Goal: Navigation & Orientation: Find specific page/section

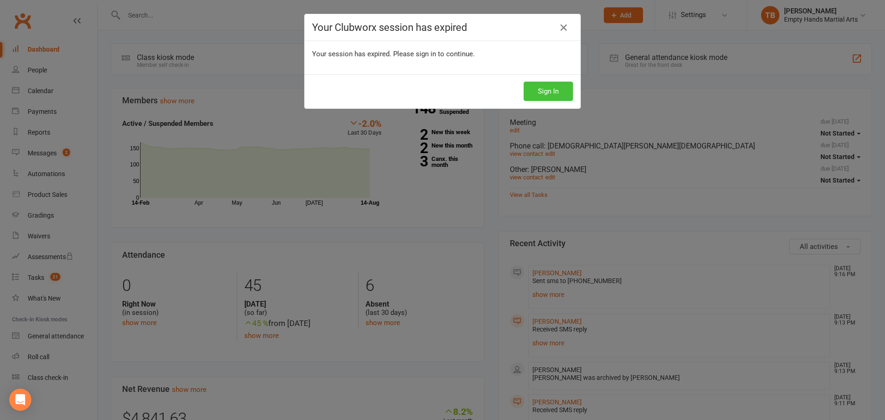
click at [538, 92] on button "Sign In" at bounding box center [547, 91] width 49 height 19
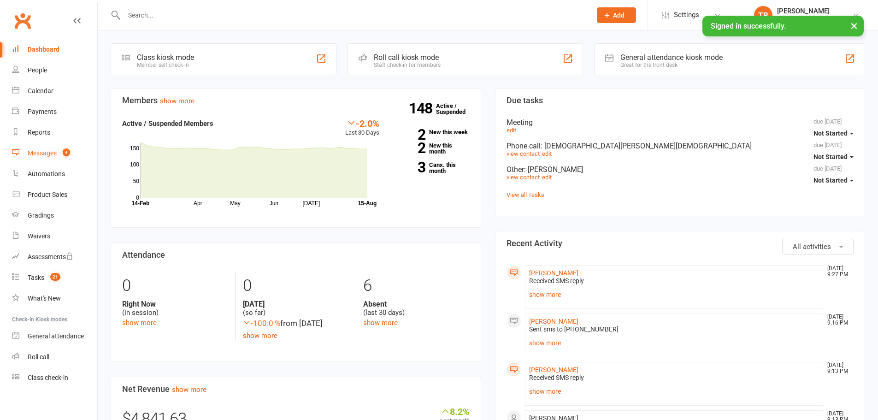
click at [44, 154] on div "Messages" at bounding box center [42, 152] width 29 height 7
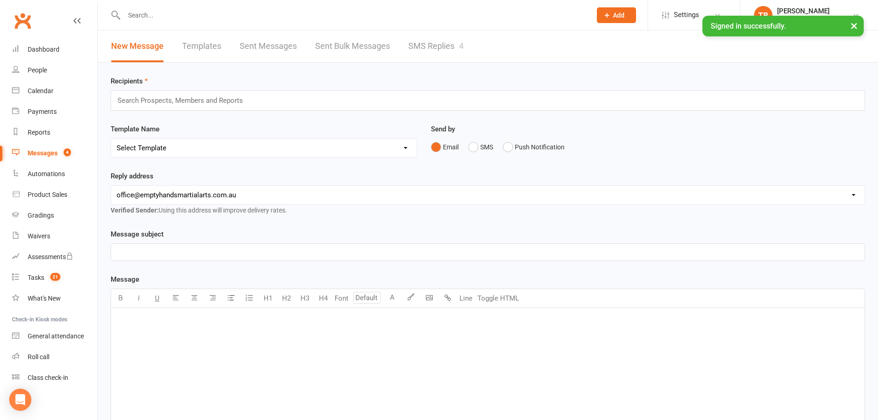
click at [447, 44] on link "SMS Replies 4" at bounding box center [435, 46] width 55 height 32
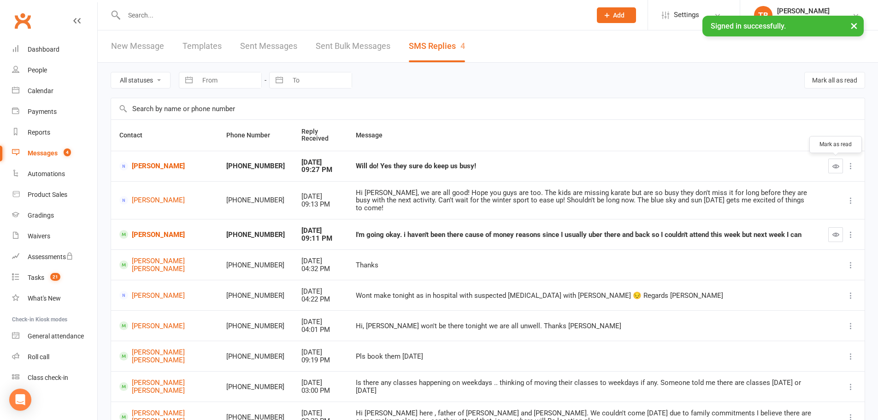
click at [837, 169] on icon "button" at bounding box center [835, 166] width 7 height 7
click at [36, 48] on div "Dashboard" at bounding box center [44, 49] width 32 height 7
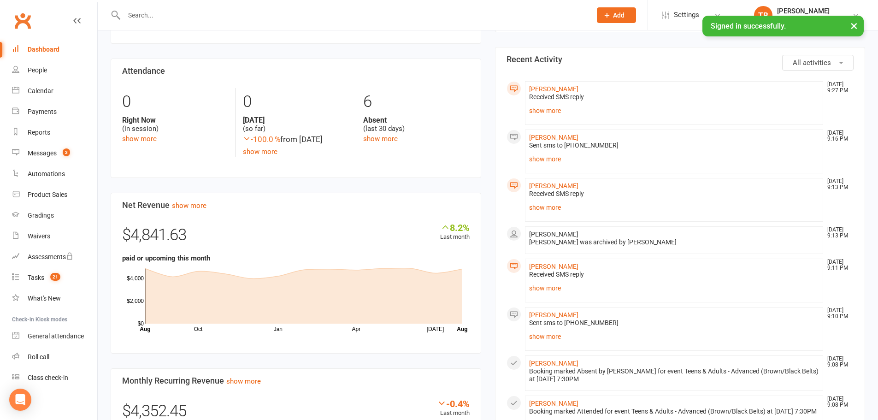
scroll to position [184, 0]
click at [41, 93] on div "Calendar" at bounding box center [41, 90] width 26 height 7
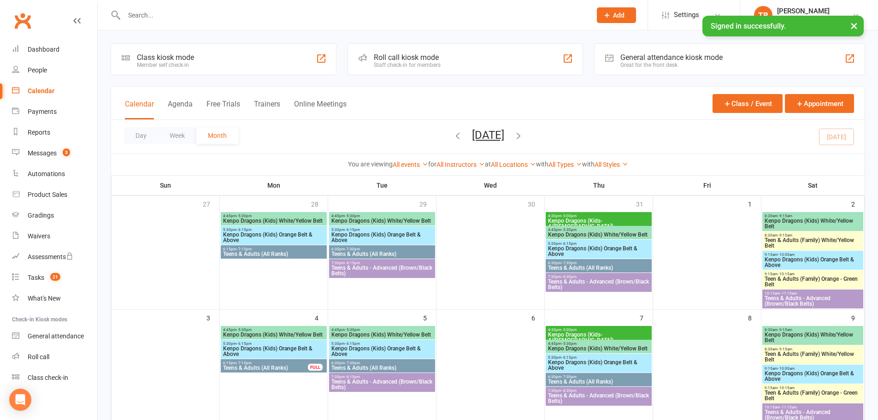
click at [273, 237] on span "Kenpo Dragons (Kids) Orange Belt & Above" at bounding box center [274, 237] width 102 height 11
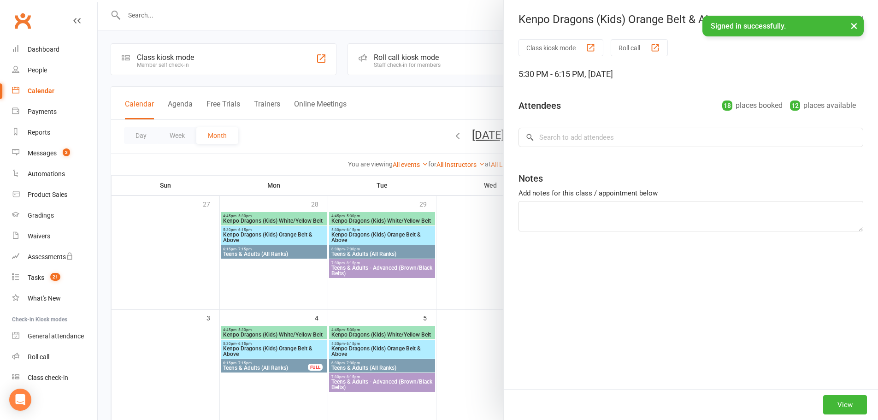
click at [290, 218] on div at bounding box center [488, 210] width 780 height 420
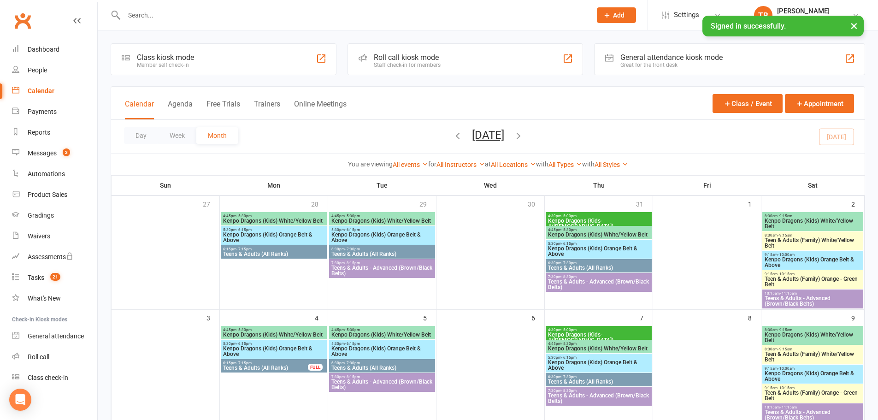
click at [290, 218] on span "Kenpo Dragons (Kids) White/Yellow Belt" at bounding box center [274, 221] width 102 height 6
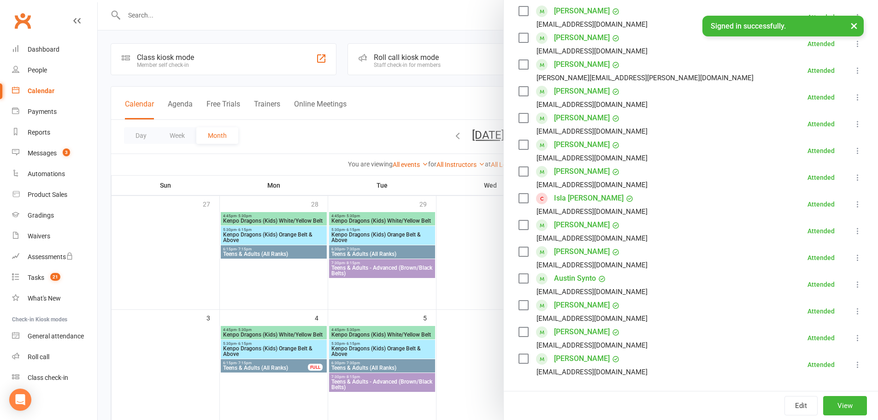
scroll to position [184, 0]
